Goal: Task Accomplishment & Management: Complete application form

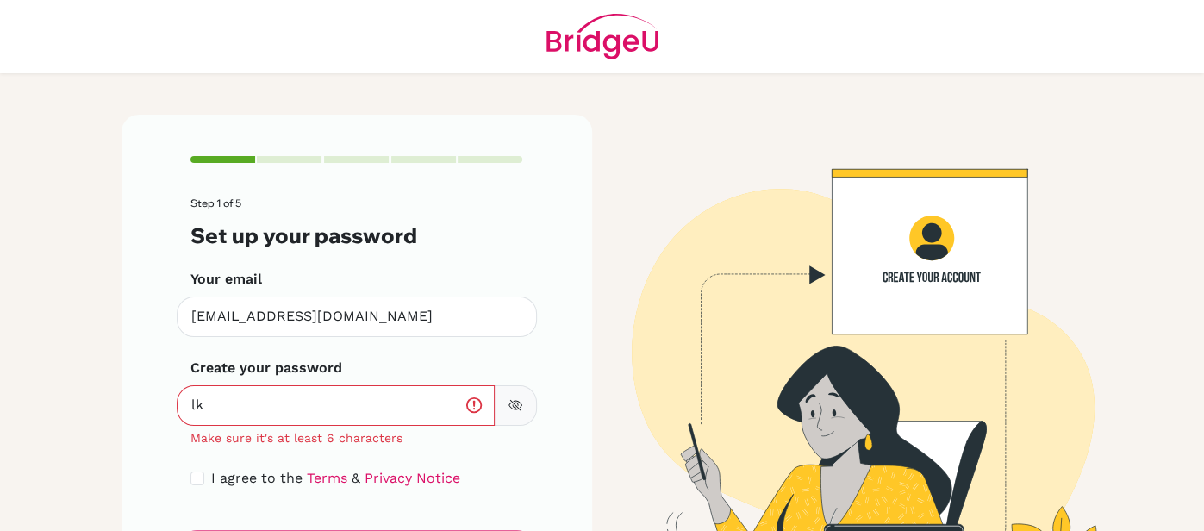
type input "l"
click at [509, 409] on icon "button" at bounding box center [516, 405] width 14 height 14
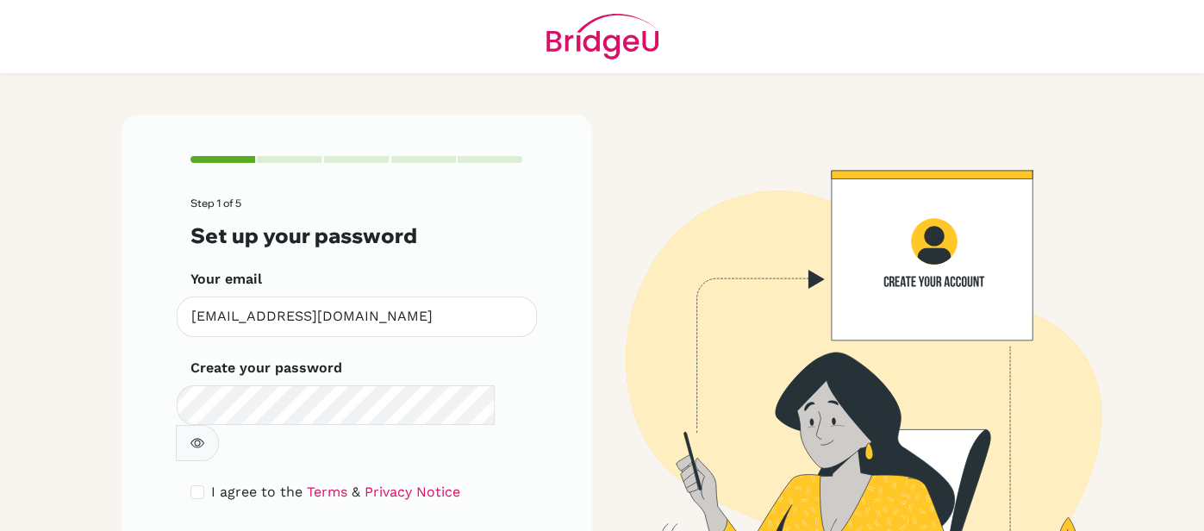
click at [518, 384] on div "Create your password Make sure it's at least 6 characters" at bounding box center [357, 409] width 333 height 103
click at [219, 425] on button "button" at bounding box center [197, 443] width 43 height 36
click at [203, 482] on div "I agree to the Terms & Privacy Notice" at bounding box center [357, 492] width 333 height 21
click at [195, 485] on input "checkbox" at bounding box center [198, 492] width 14 height 14
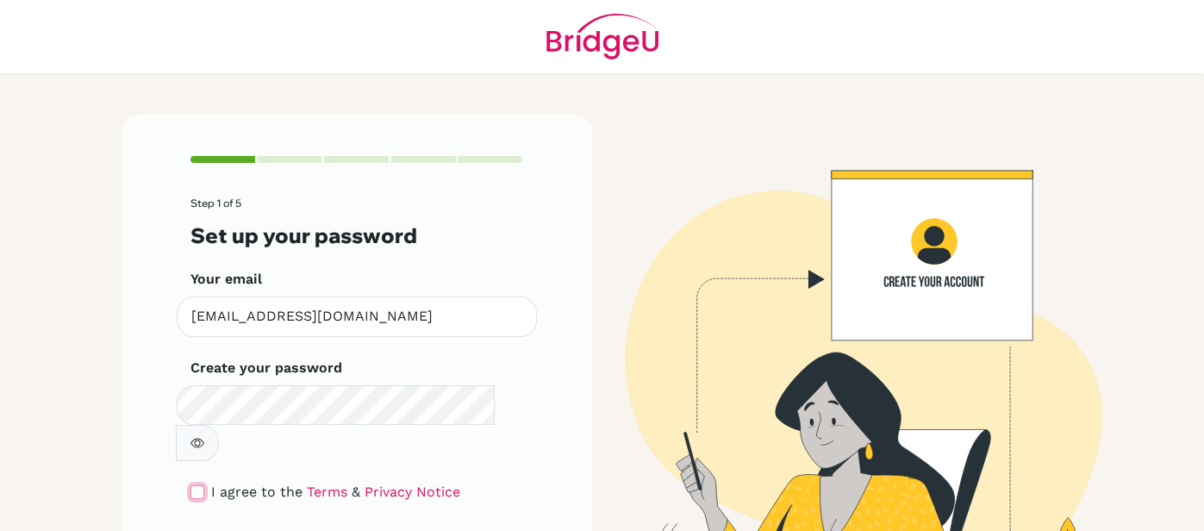
checkbox input "true"
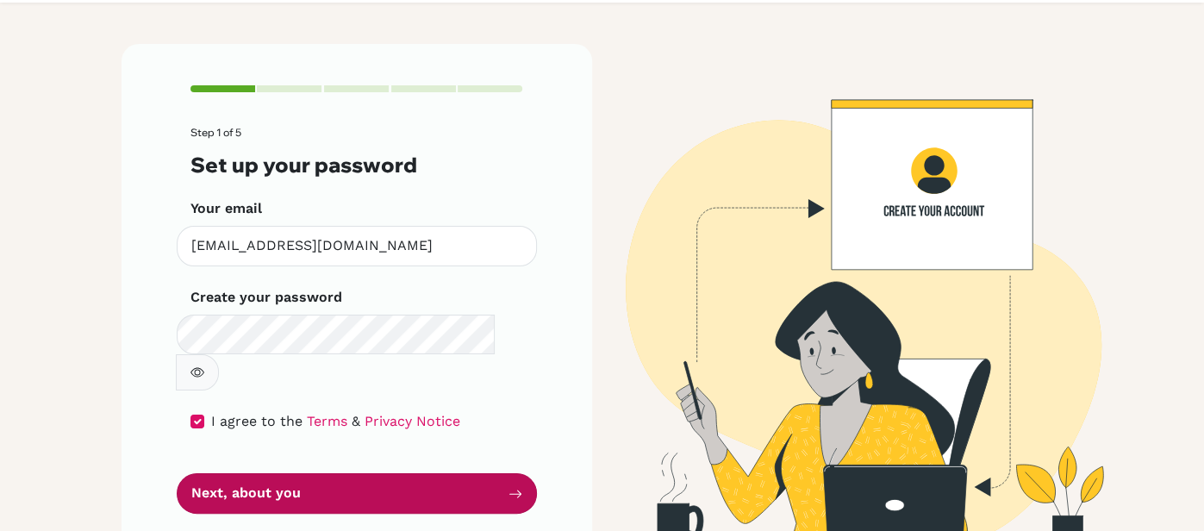
click at [213, 473] on button "Next, about you" at bounding box center [357, 493] width 360 height 41
